Goal: Task Accomplishment & Management: Use online tool/utility

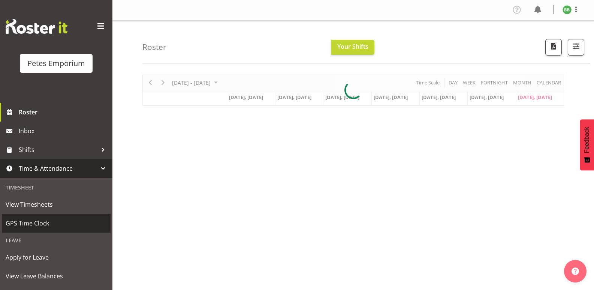
click at [37, 224] on span "GPS Time Clock" at bounding box center [56, 222] width 101 height 11
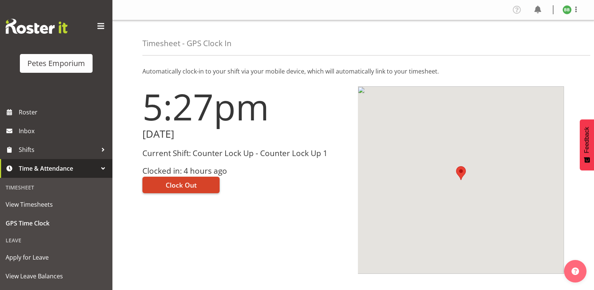
click at [182, 185] on span "Clock Out" at bounding box center [181, 185] width 31 height 10
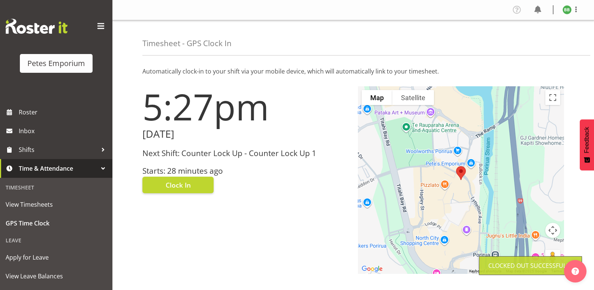
click at [568, 12] on img at bounding box center [566, 9] width 9 height 9
click at [539, 37] on link "Log Out" at bounding box center [544, 39] width 72 height 13
